Goal: Transaction & Acquisition: Subscribe to service/newsletter

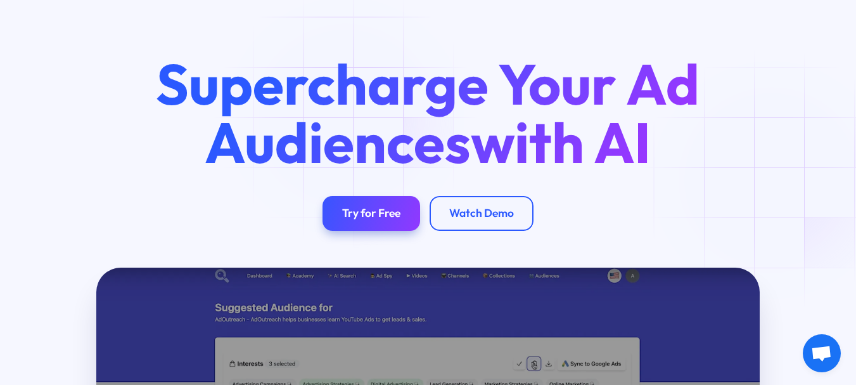
scroll to position [63, 0]
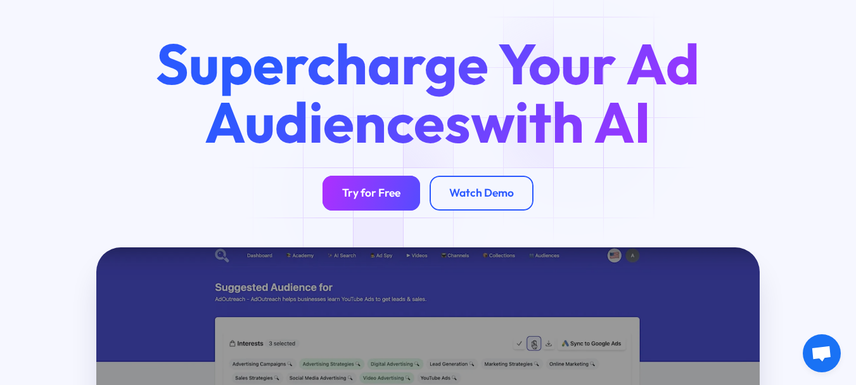
click at [378, 198] on div "Try for Free" at bounding box center [371, 193] width 58 height 14
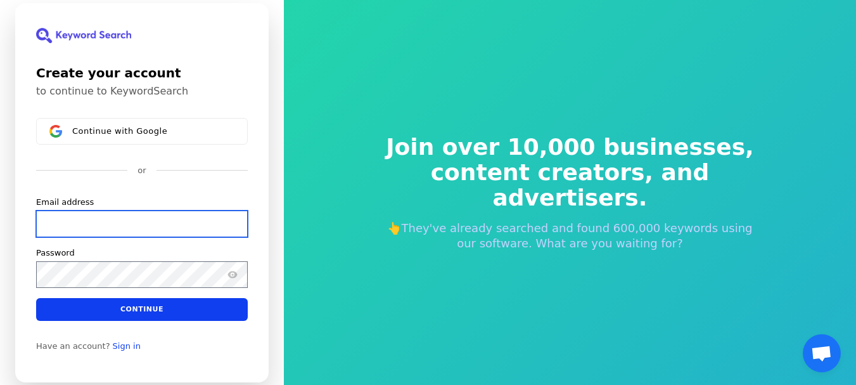
click at [53, 222] on input "Email address" at bounding box center [142, 223] width 212 height 27
type input "a"
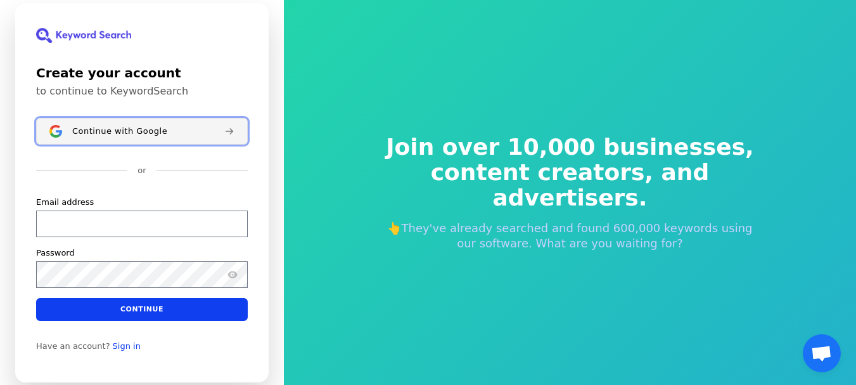
click at [159, 134] on span "Continue with Google" at bounding box center [119, 131] width 95 height 10
